Goal: Find specific page/section: Find specific page/section

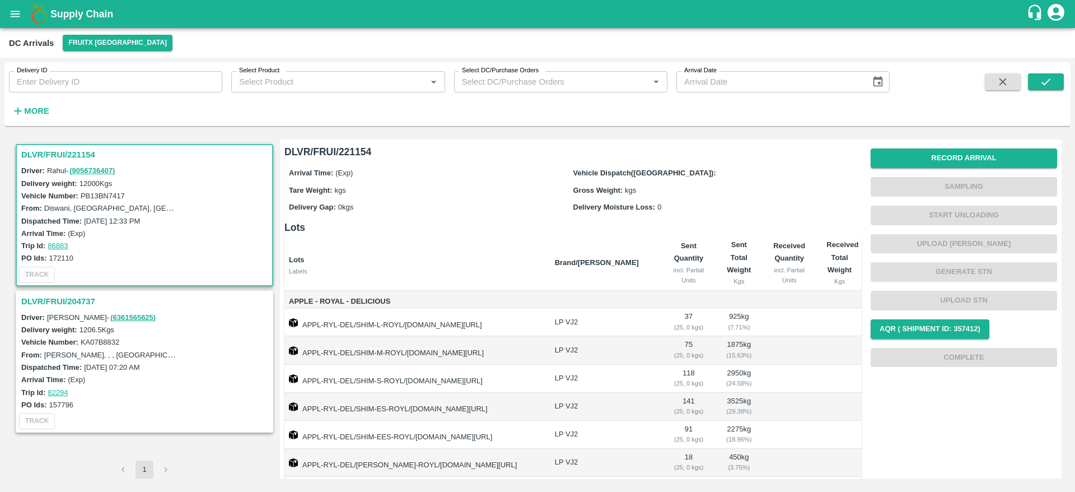
scroll to position [63, 0]
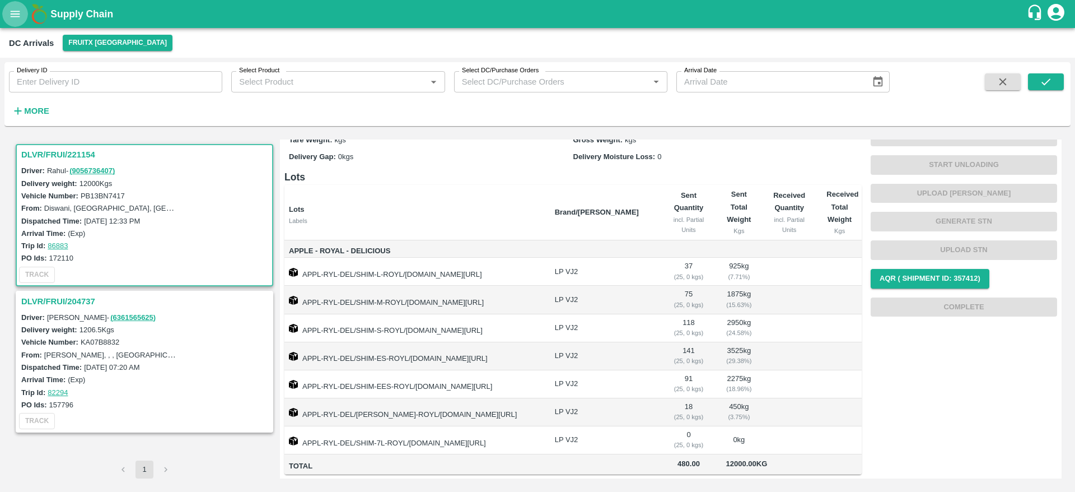
click at [13, 14] on icon "open drawer" at bounding box center [16, 14] width 10 height 6
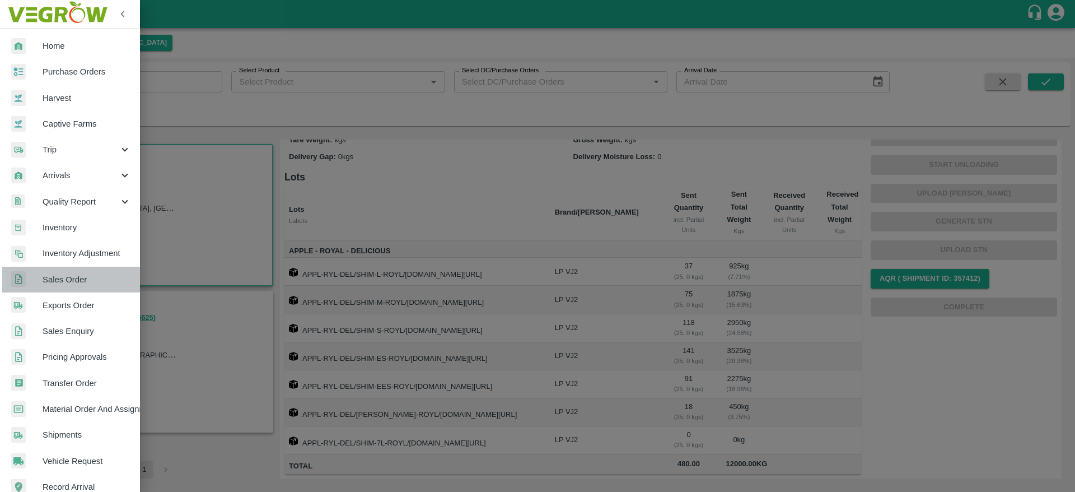
click at [80, 282] on span "Sales Order" at bounding box center [87, 279] width 88 height 12
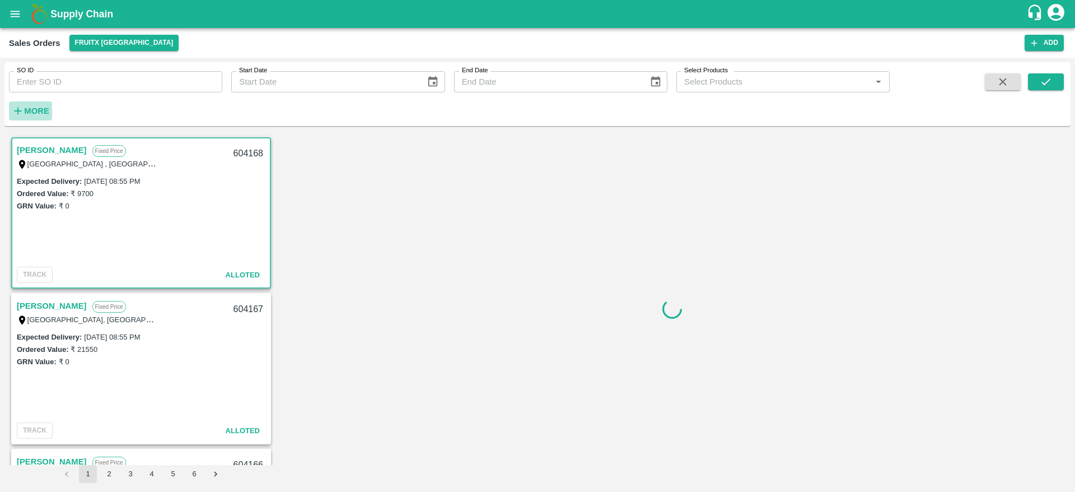
click at [36, 106] on strong "More" at bounding box center [36, 110] width 25 height 9
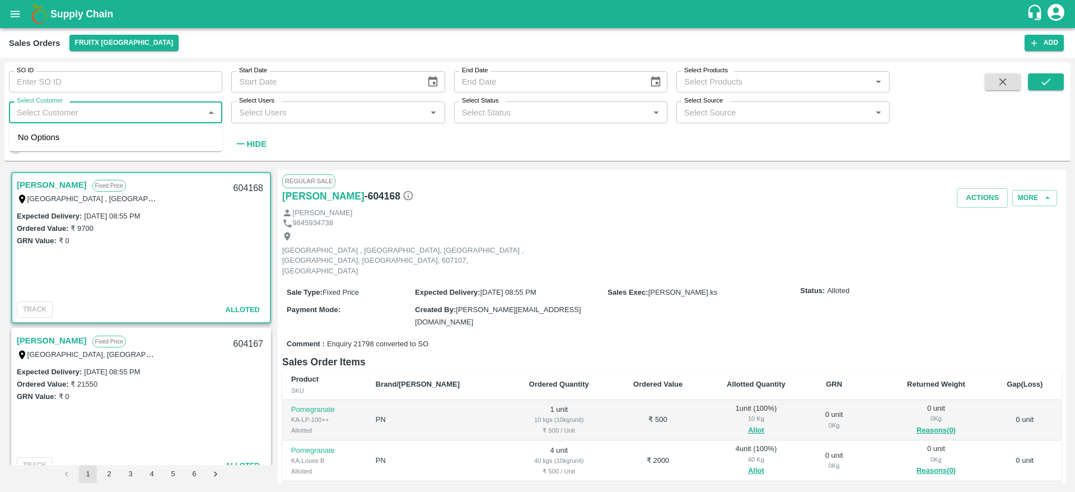
click at [62, 117] on input "Select Customer" at bounding box center [106, 112] width 188 height 15
type input "Imran"
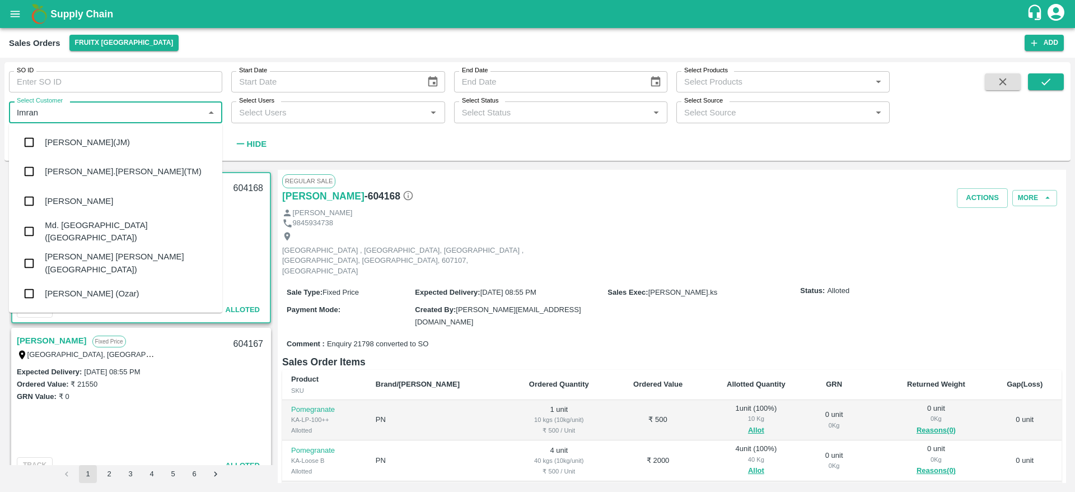
click at [103, 195] on div "[PERSON_NAME]" at bounding box center [115, 200] width 213 height 29
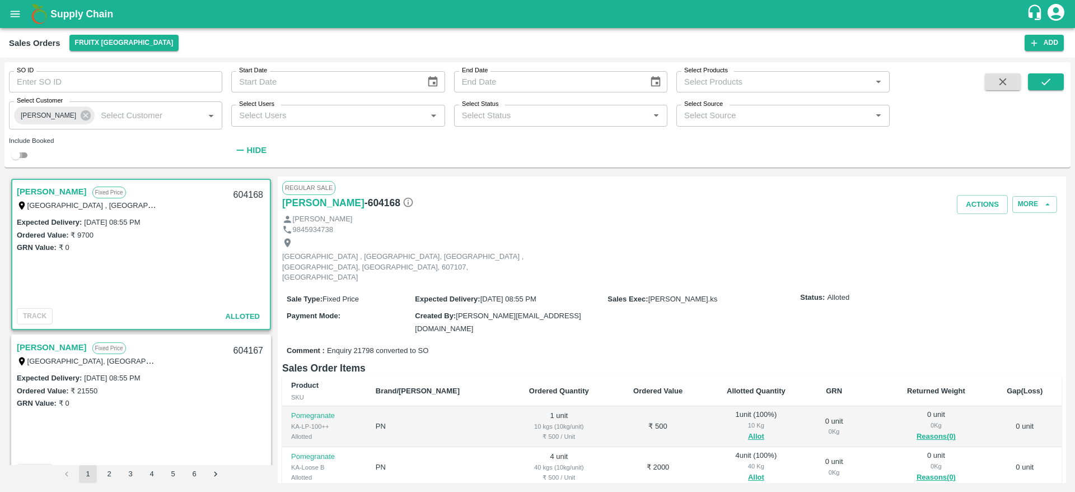
click at [16, 155] on input "checkbox" at bounding box center [16, 154] width 40 height 13
checkbox input "true"
click at [1043, 83] on icon "submit" at bounding box center [1045, 81] width 9 height 7
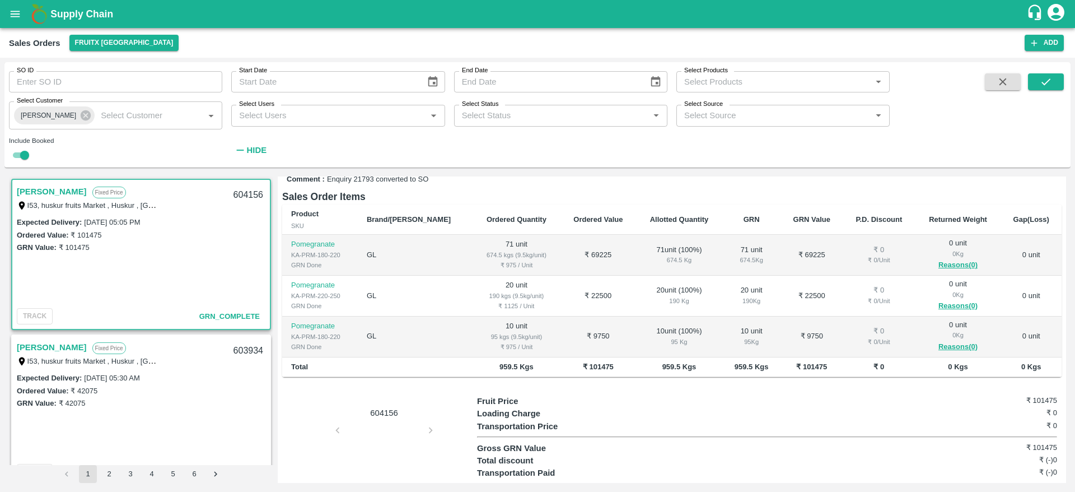
click at [33, 347] on link "[PERSON_NAME]" at bounding box center [52, 347] width 70 height 15
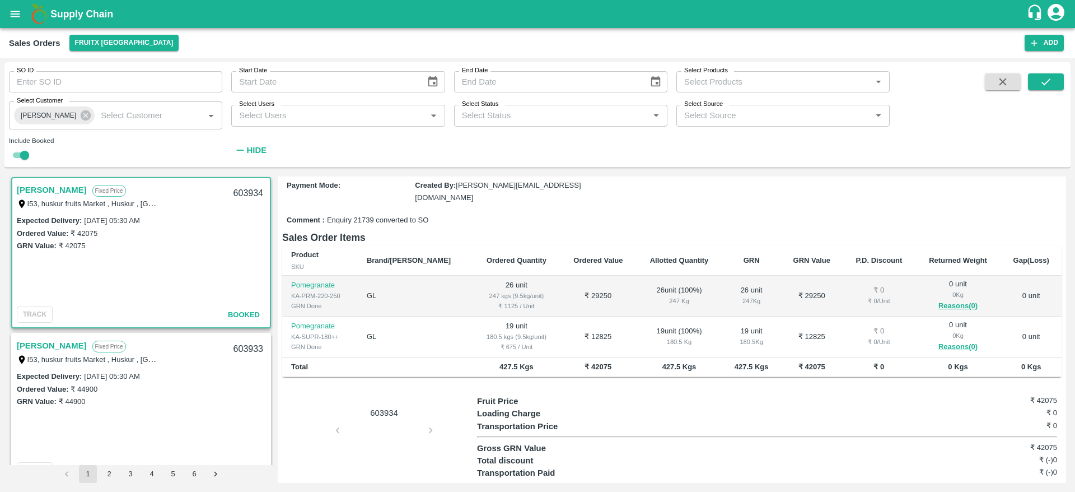
scroll to position [158, 0]
click at [34, 343] on link "[PERSON_NAME]" at bounding box center [52, 345] width 70 height 15
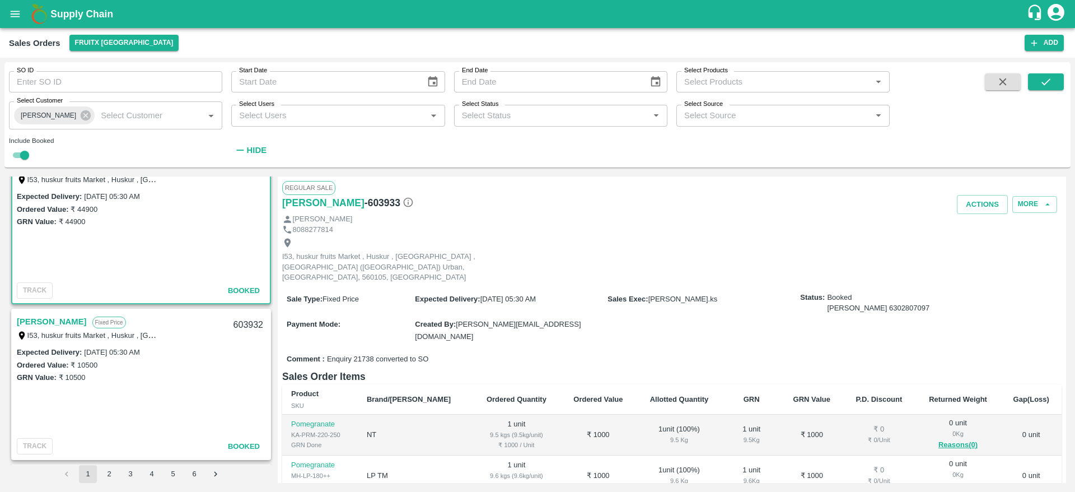
scroll to position [339, 0]
click at [38, 317] on link "[PERSON_NAME]" at bounding box center [52, 319] width 70 height 15
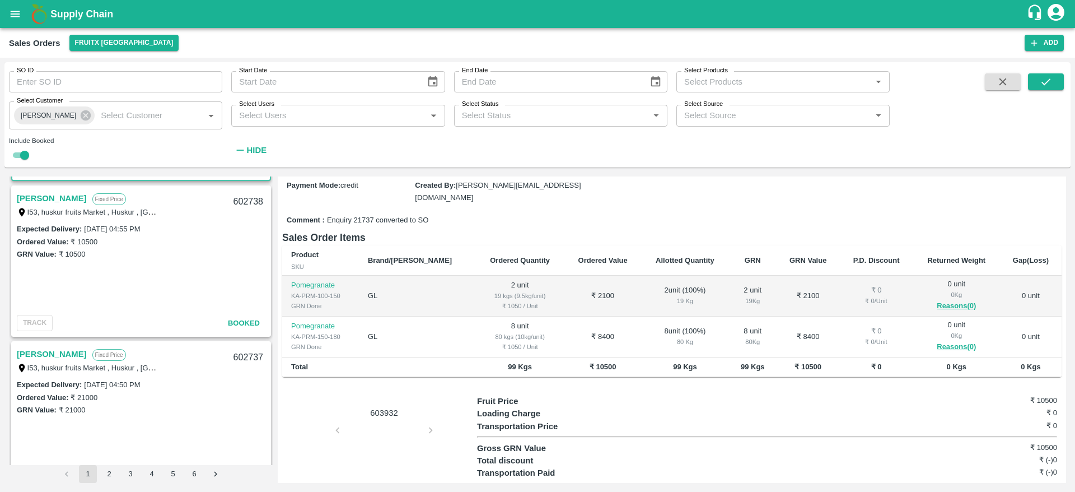
scroll to position [616, 0]
click at [25, 353] on link "[PERSON_NAME]" at bounding box center [52, 353] width 70 height 15
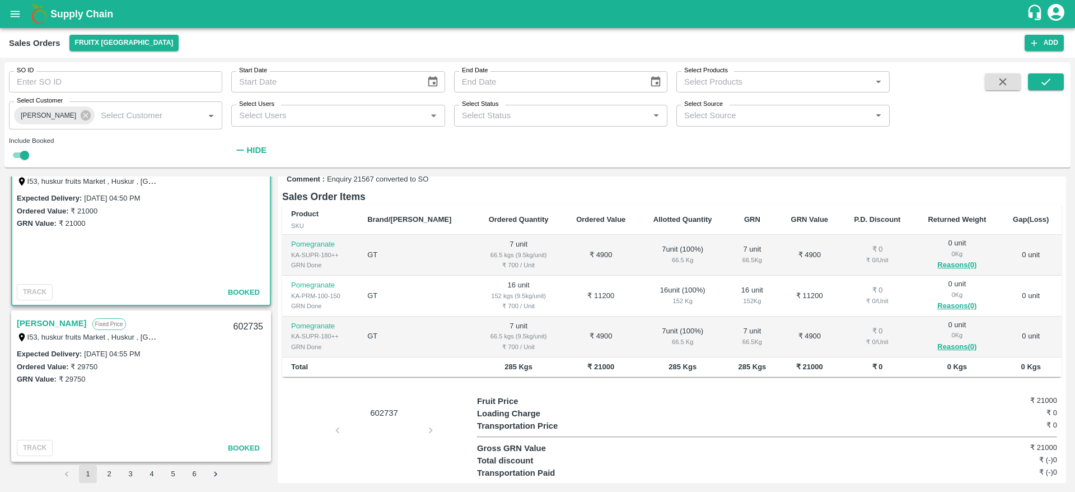
scroll to position [803, 0]
click at [33, 328] on link "[PERSON_NAME]" at bounding box center [52, 322] width 70 height 15
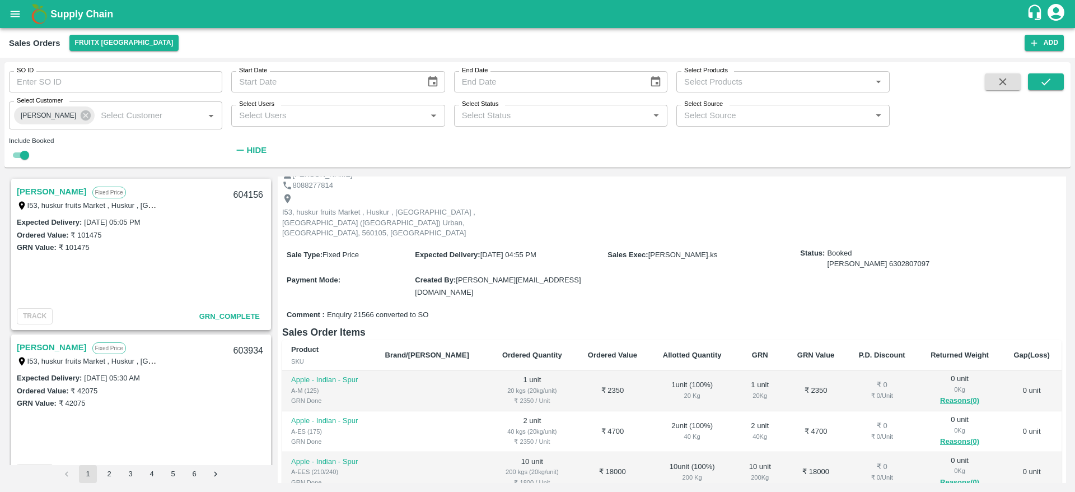
scroll to position [36, 0]
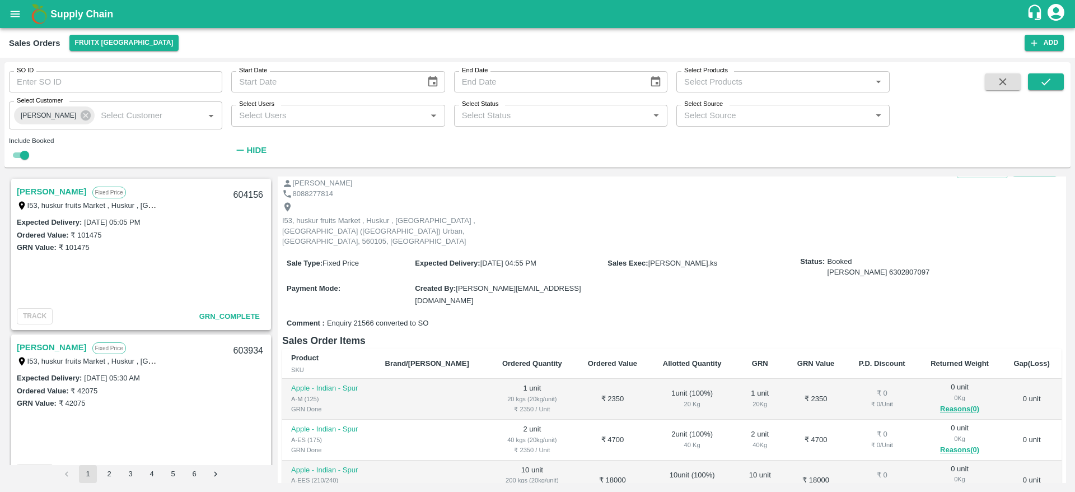
click at [38, 186] on link "[PERSON_NAME]" at bounding box center [52, 191] width 70 height 15
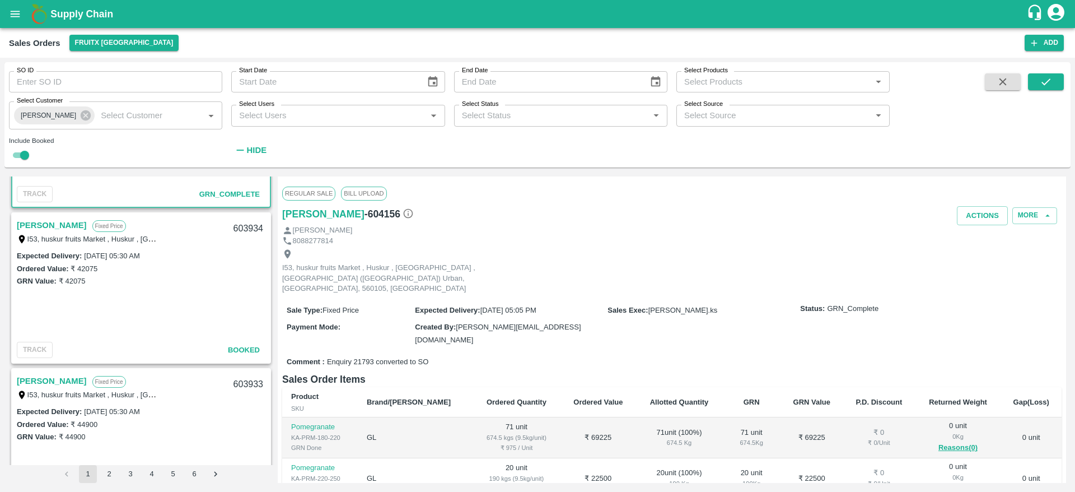
scroll to position [126, 0]
click at [29, 226] on link "[PERSON_NAME]" at bounding box center [52, 221] width 70 height 15
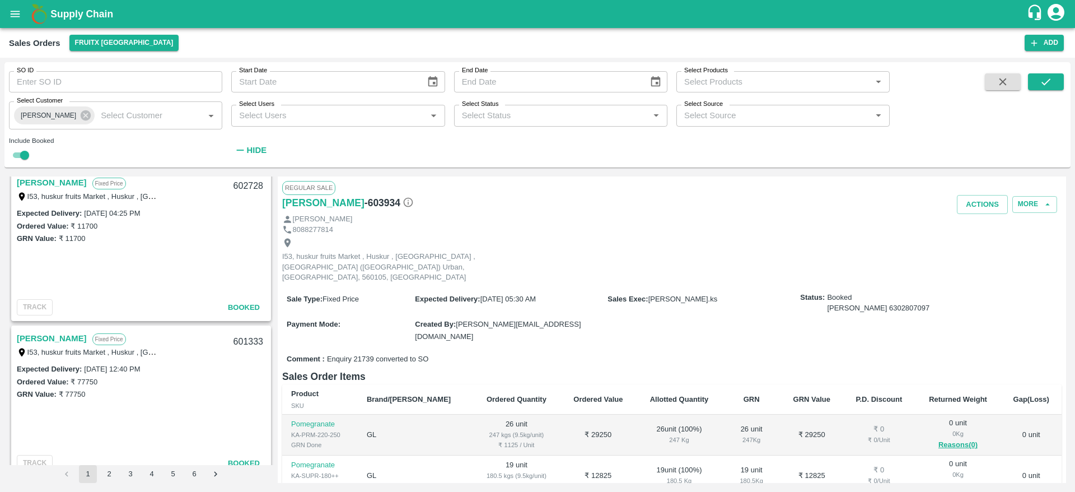
scroll to position [1272, 0]
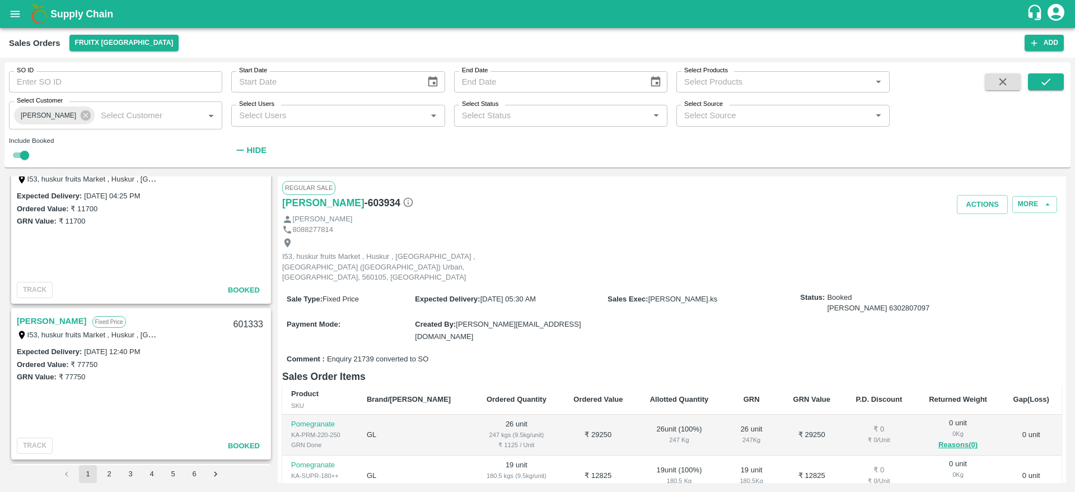
click at [36, 323] on link "[PERSON_NAME]" at bounding box center [52, 321] width 70 height 15
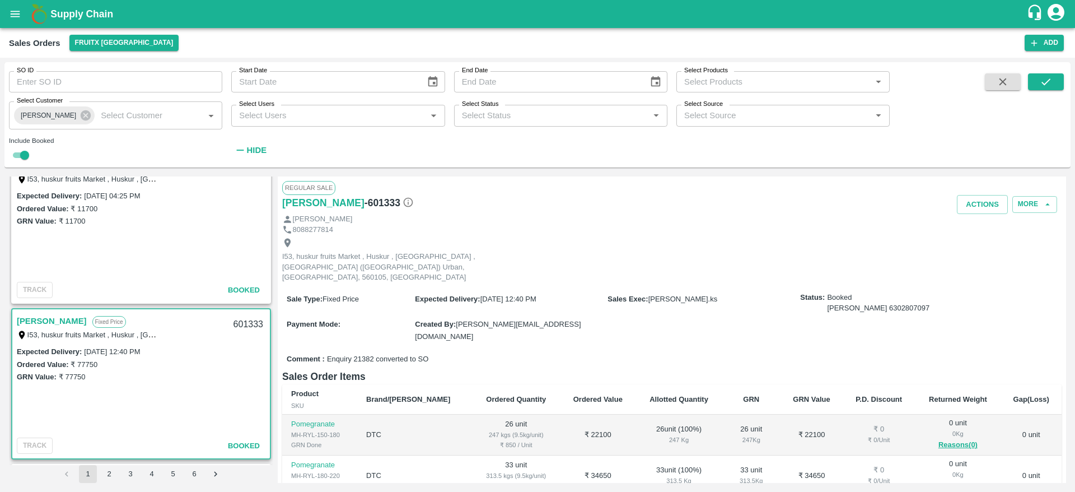
scroll to position [1253, 0]
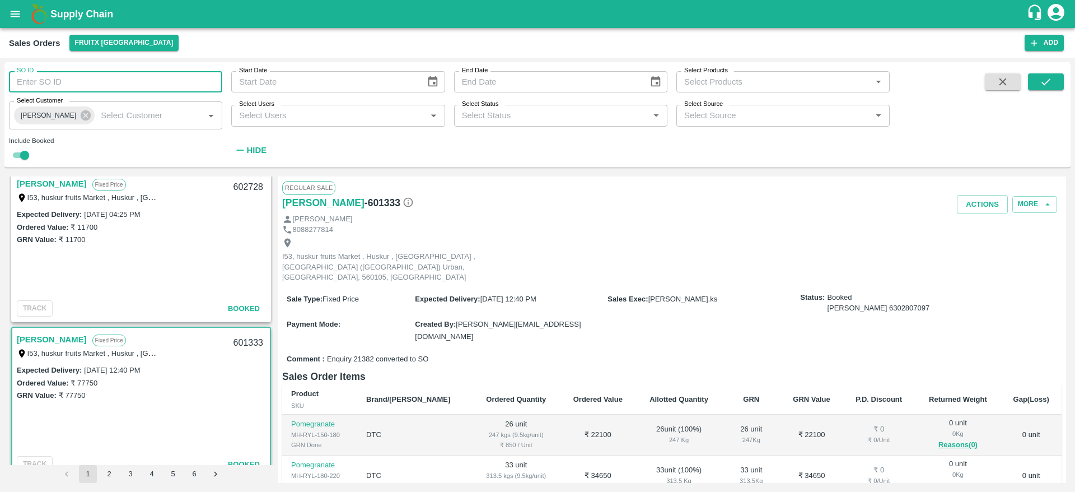
click at [58, 85] on input "SO ID" at bounding box center [115, 81] width 213 height 21
click at [195, 118] on icon "Clear" at bounding box center [197, 115] width 11 height 11
type input "604156"
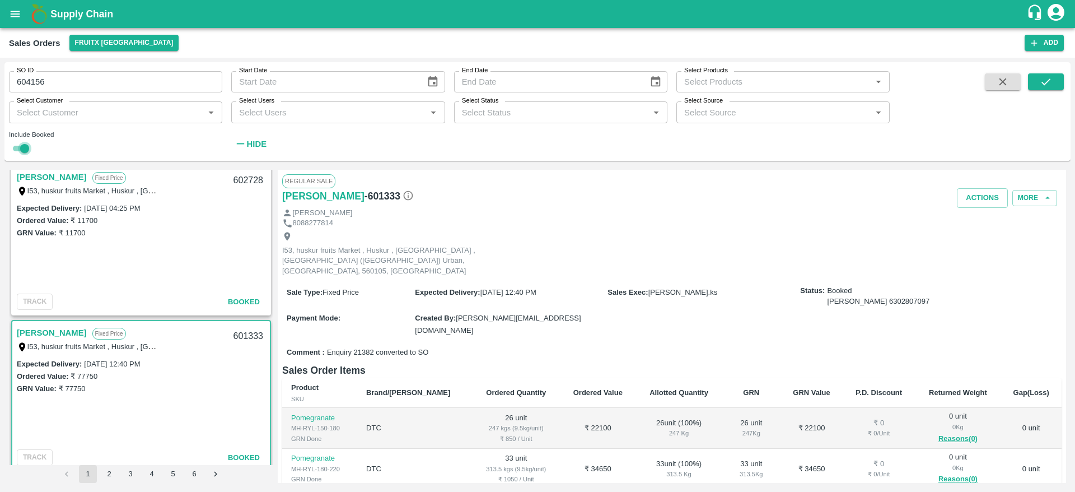
click at [12, 152] on input "checkbox" at bounding box center [24, 148] width 40 height 13
checkbox input "false"
click at [1046, 81] on icon "submit" at bounding box center [1046, 82] width 12 height 12
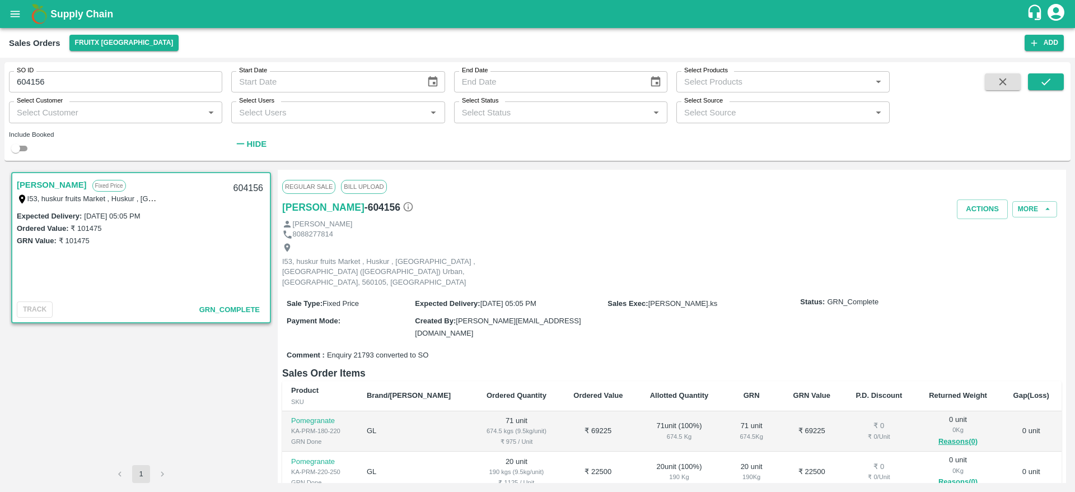
click at [22, 182] on link "[PERSON_NAME]" at bounding box center [52, 184] width 70 height 15
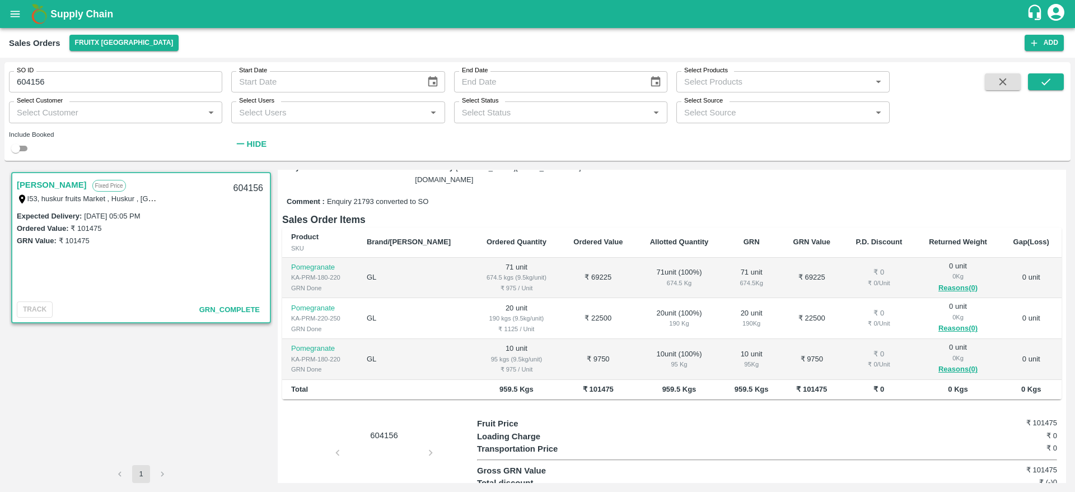
scroll to position [152, 0]
